Goal: Task Accomplishment & Management: Complete application form

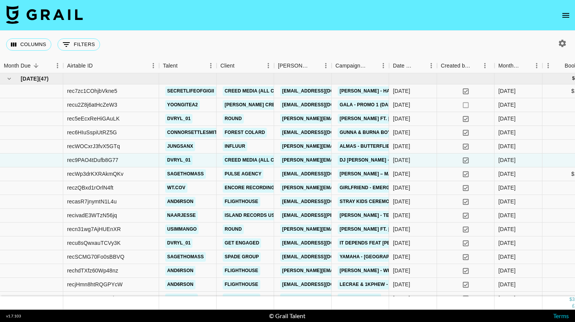
click at [564, 15] on icon "open drawer" at bounding box center [566, 15] width 7 height 5
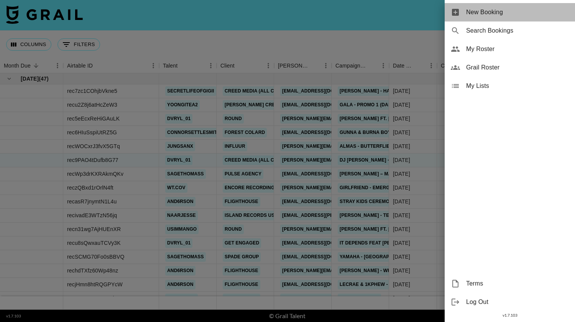
click at [501, 7] on div "New Booking" at bounding box center [510, 12] width 130 height 18
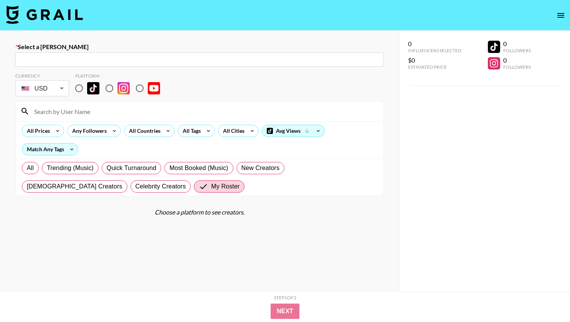
click at [79, 89] on input "radio" at bounding box center [79, 88] width 16 height 16
radio input "true"
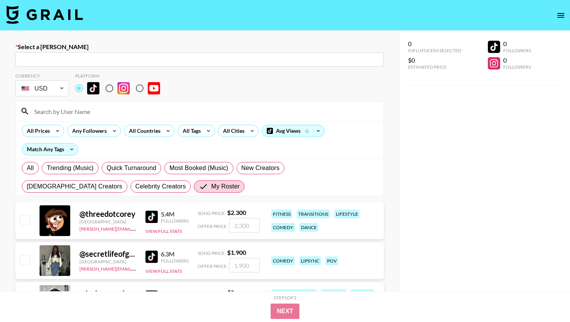
click at [92, 113] on input at bounding box center [204, 111] width 349 height 12
type input "dvryl"
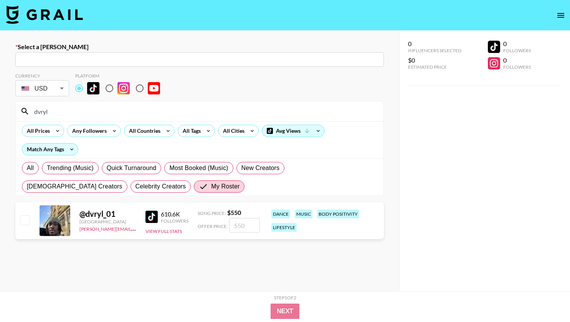
click at [63, 63] on input "text" at bounding box center [199, 59] width 359 height 9
paste input "[EMAIL_ADDRESS][DOMAIN_NAME]"
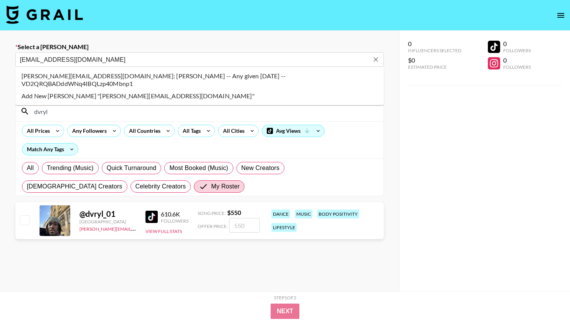
click at [34, 74] on li "ayal@onanygivenfriday.com: Ayal Kleinman -- Any given Friday -- VD2QRQBADddWNq4…" at bounding box center [199, 80] width 368 height 20
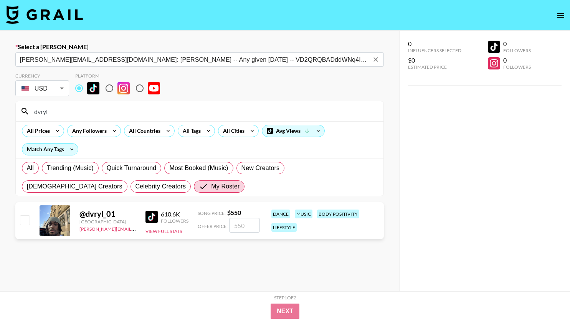
type input "ayal@onanygivenfriday.com: Ayal Kleinman -- Any given Friday -- VD2QRQBADddWNq4…"
click at [27, 224] on input "checkbox" at bounding box center [24, 219] width 9 height 9
checkbox input "true"
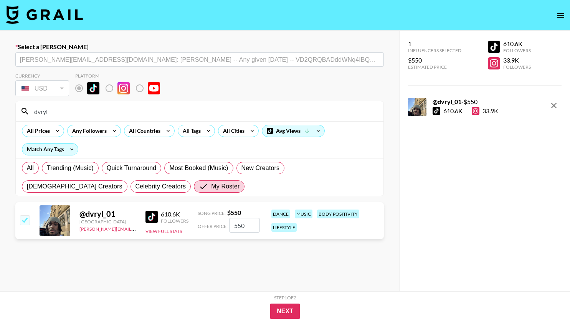
click at [249, 226] on input "550" at bounding box center [244, 225] width 31 height 15
type input "500"
click at [275, 310] on button "Next" at bounding box center [285, 310] width 30 height 15
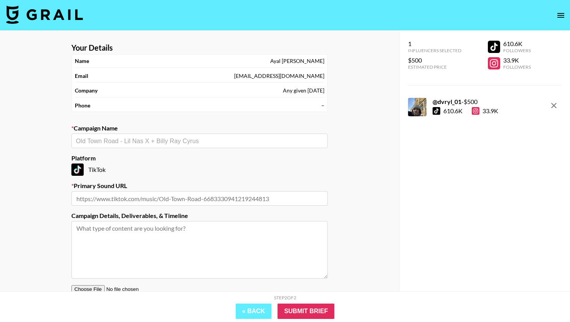
click at [193, 142] on input "text" at bounding box center [199, 141] width 247 height 9
click at [176, 194] on input "text" at bounding box center [199, 198] width 256 height 15
paste input "https://www.tiktok.com/t/ZTHncKkPF6FLB-6Fym8/"
type input "https://www.tiktok.com/t/ZTHncKkPF6FLB-6Fym8/"
click at [143, 137] on input "text" at bounding box center [199, 141] width 247 height 9
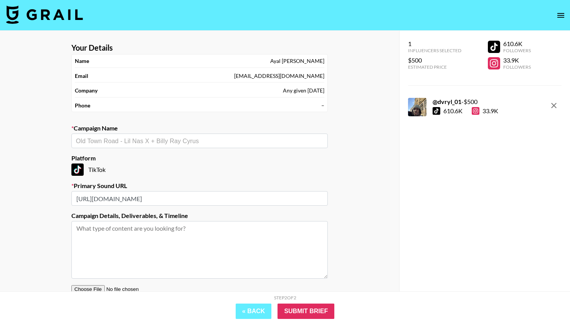
paste input "Jason Derulo"
click at [124, 159] on li "Add New Campaign: "Jason Derulo"" at bounding box center [199, 157] width 256 height 12
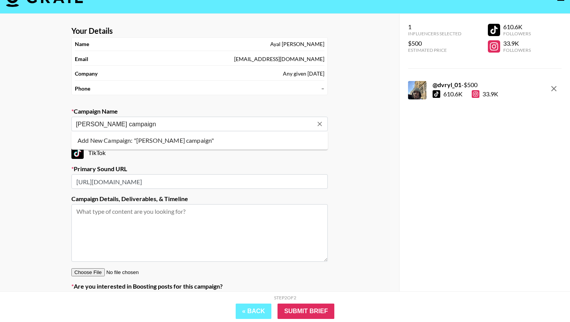
click at [151, 137] on li "Add New Campaign: "Jason Derulo campaign"" at bounding box center [199, 140] width 256 height 12
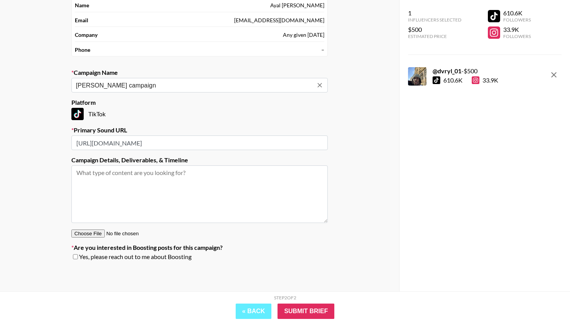
type input "Jason Derulo campaign"
click at [179, 173] on textarea at bounding box center [199, 194] width 256 height 58
type textarea "1x Tiktok"
click at [302, 311] on input "Submit Brief" at bounding box center [305, 310] width 57 height 15
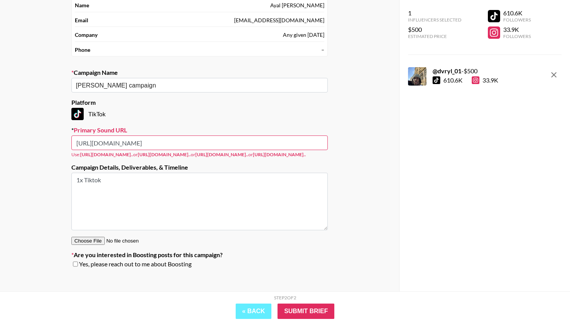
drag, startPoint x: 220, startPoint y: 142, endPoint x: 21, endPoint y: 129, distance: 199.5
click at [21, 129] on div "Your Details Name Ayal Kleinman Email ayal@onanygivenfriday.com Company Any giv…" at bounding box center [199, 136] width 399 height 323
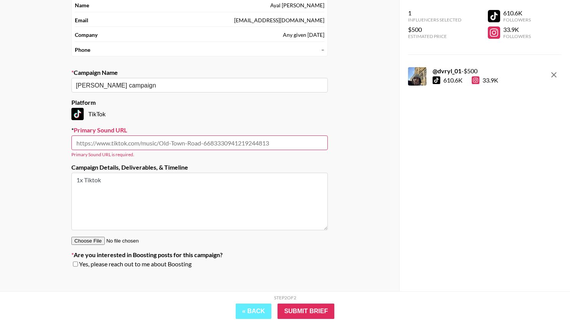
paste input "https://www.tiktok.com/music/Who-Hurt-You-7546015432868972561?_d=secCgYIASAHKAE…"
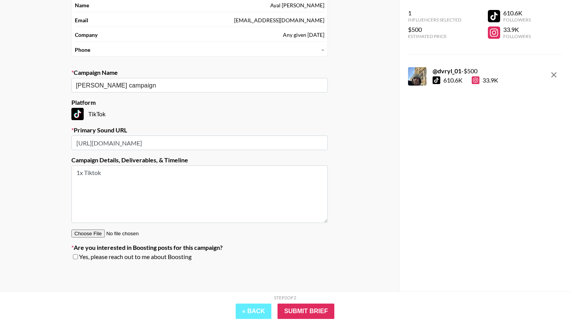
type input "https://www.tiktok.com/music/Who-Hurt-You-7546015432868972561?_d=secCgYIASAHKAE…"
click at [242, 108] on div "TikTok" at bounding box center [199, 114] width 256 height 12
drag, startPoint x: 211, startPoint y: 85, endPoint x: 47, endPoint y: 84, distance: 163.8
click at [47, 84] on div "Your Details Name Ayal Kleinman Email ayal@onanygivenfriday.com Company Any giv…" at bounding box center [199, 133] width 399 height 316
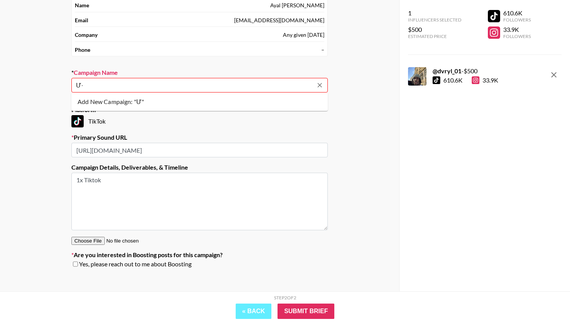
type input "Ư"
type input "Who Hurt You -"
type input "Ư"
paste input "Jason Derulo"
click at [267, 97] on li "Add New Campaign: "Who Hurt You - Jason Derulo"" at bounding box center [199, 102] width 256 height 12
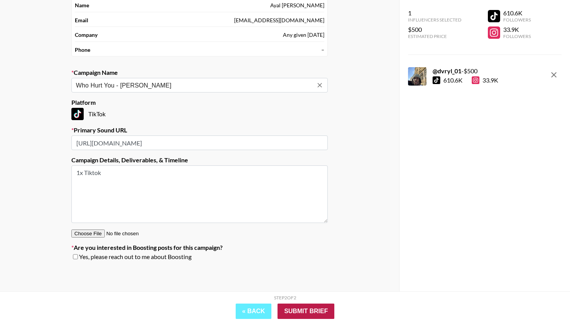
type input "Who Hurt You - [PERSON_NAME]"
click at [314, 312] on input "Submit Brief" at bounding box center [305, 310] width 57 height 15
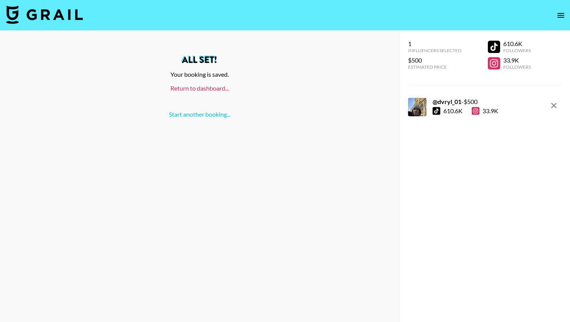
click at [198, 87] on link "Return to dashboard..." at bounding box center [199, 87] width 58 height 7
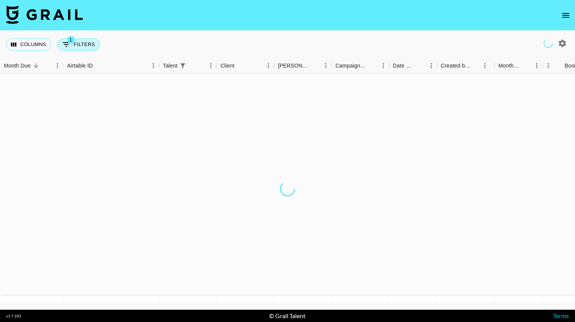
click at [88, 49] on button "1 Filters" at bounding box center [79, 44] width 43 height 12
select select "talentName"
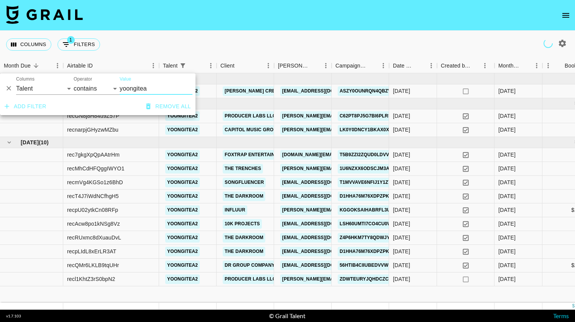
click at [10, 89] on icon "Delete" at bounding box center [9, 88] width 8 height 8
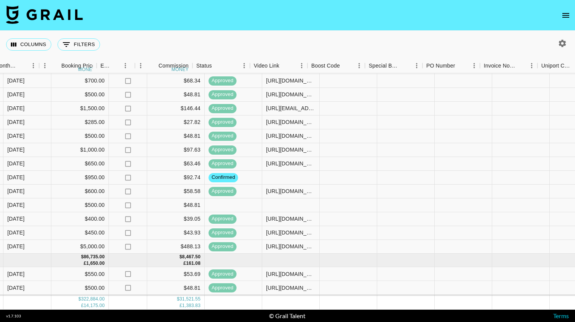
scroll to position [494, 506]
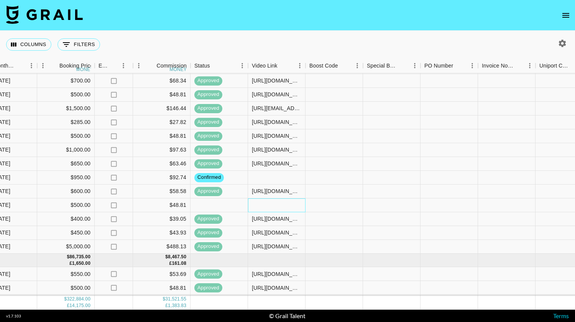
click at [276, 203] on div at bounding box center [277, 205] width 58 height 14
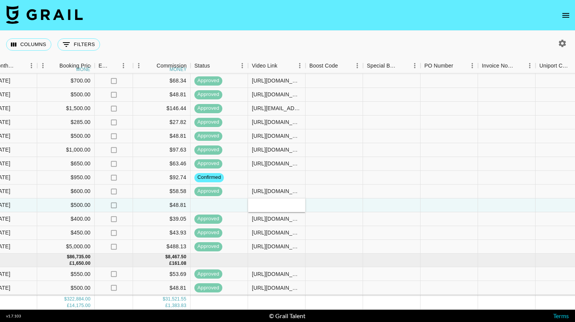
type input "[URL][DOMAIN_NAME]"
click at [347, 210] on div at bounding box center [335, 205] width 58 height 14
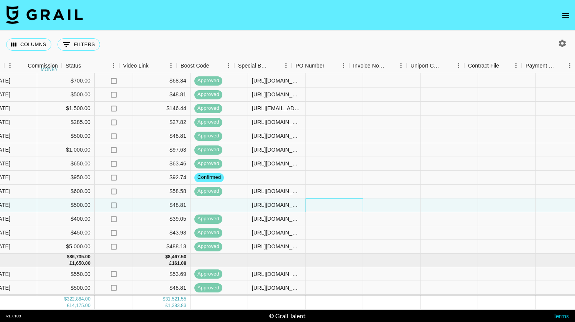
scroll to position [494, 790]
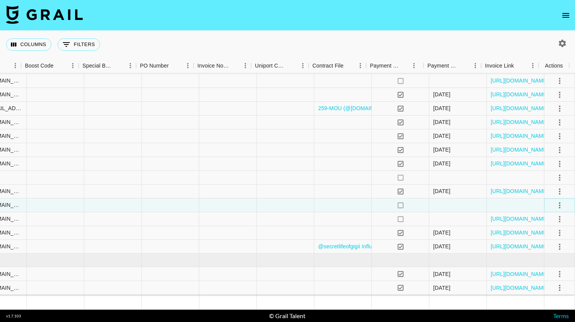
click at [555, 203] on icon "select merge strategy" at bounding box center [559, 205] width 9 height 9
click at [559, 275] on li "Approve" at bounding box center [551, 277] width 50 height 14
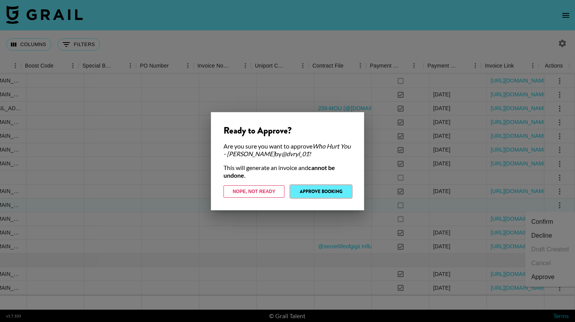
click at [331, 191] on button "Approve Booking" at bounding box center [321, 191] width 61 height 12
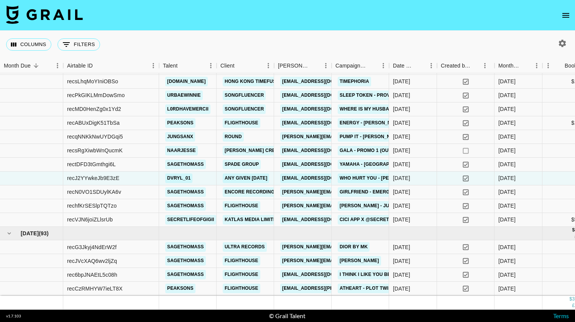
scroll to position [534, 0]
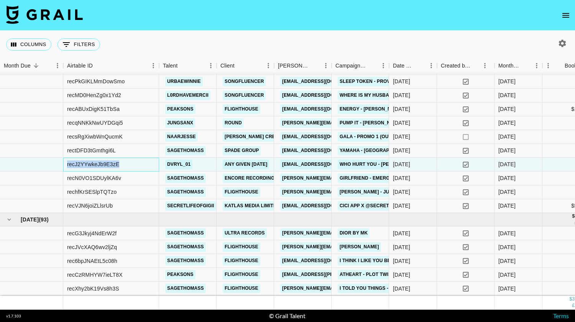
drag, startPoint x: 78, startPoint y: 162, endPoint x: 63, endPoint y: 165, distance: 16.0
copy div "recJ2YYwkeJb9E3zE"
click at [265, 50] on div "Columns 0 Filters + Booking" at bounding box center [287, 45] width 575 height 28
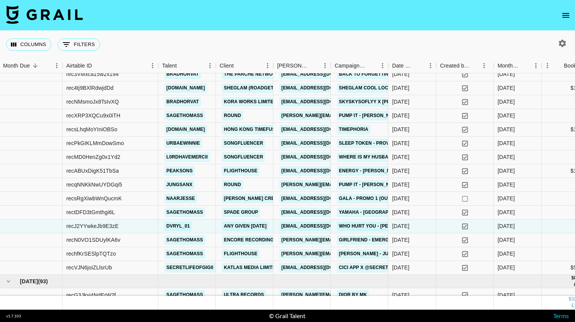
scroll to position [471, 1]
